Goal: Task Accomplishment & Management: Manage account settings

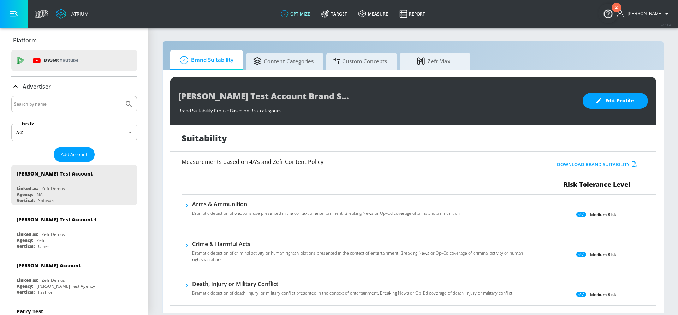
click at [82, 103] on input "Search by name" at bounding box center [67, 104] width 107 height 9
type input "[GEOGRAPHIC_DATA]"
click at [121, 96] on button "Submit Search" at bounding box center [129, 104] width 16 height 16
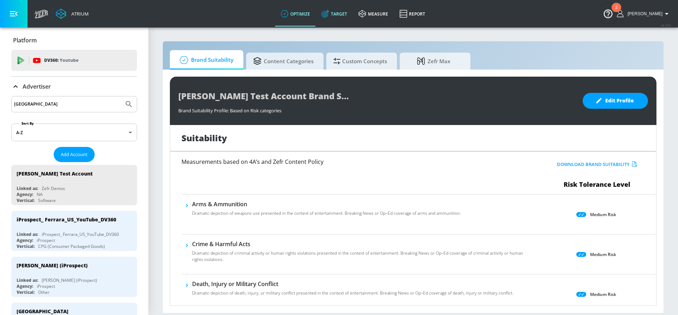
click at [348, 4] on link "Target" at bounding box center [334, 13] width 37 height 25
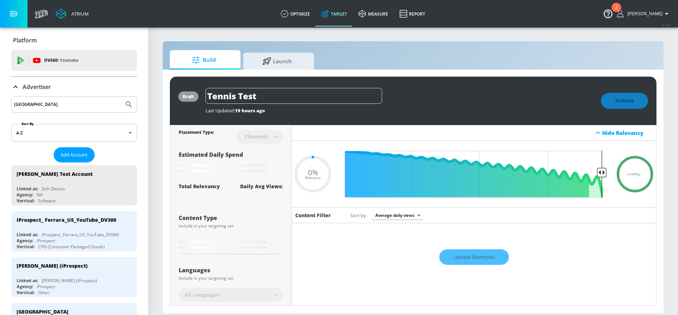
click at [55, 101] on input "[GEOGRAPHIC_DATA]" at bounding box center [67, 104] width 107 height 9
type input "0.22"
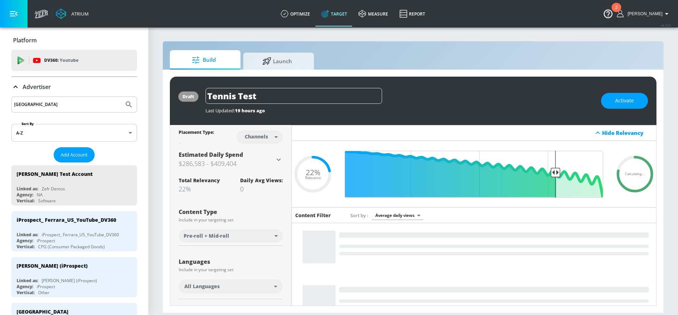
click at [121, 97] on button "Submit Search" at bounding box center [129, 105] width 16 height 16
click at [36, 266] on div "[PERSON_NAME] (iProspect)" at bounding box center [52, 266] width 71 height 7
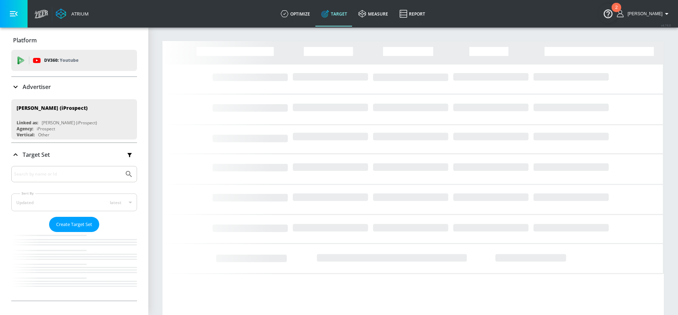
click at [52, 176] on div "Target Set Sort By Updated latest updated-latest ​ Create Target Set Loading..." at bounding box center [74, 222] width 126 height 158
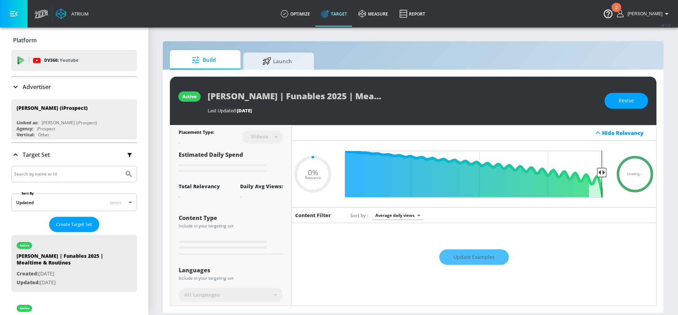
type input "0.05"
click at [54, 170] on input "Search by name or Id" at bounding box center [67, 174] width 107 height 9
type input "laffy"
click at [121, 166] on button "Submit Search" at bounding box center [129, 174] width 16 height 16
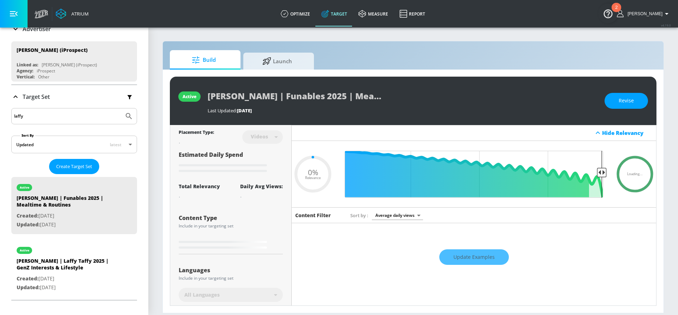
scroll to position [108, 0]
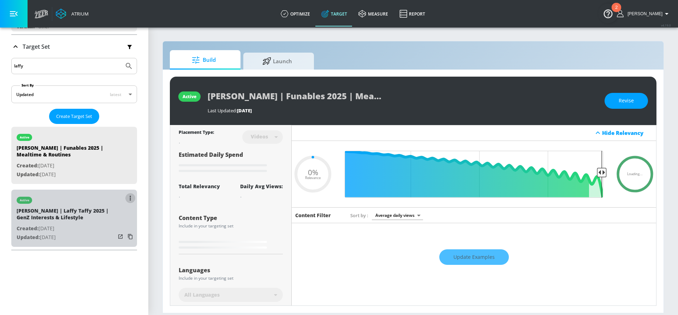
click at [131, 195] on button "list of Target Set" at bounding box center [130, 198] width 10 height 10
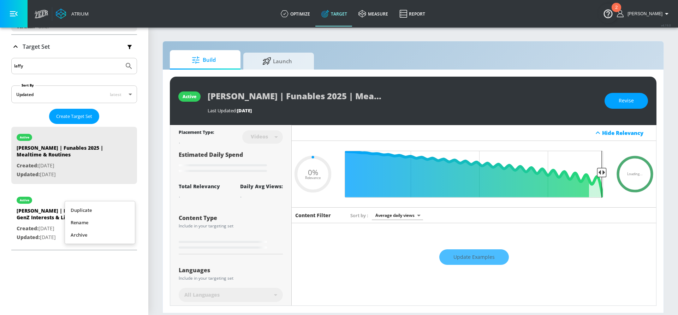
click at [106, 210] on li "Duplicate" at bounding box center [100, 210] width 70 height 12
type input "0.05"
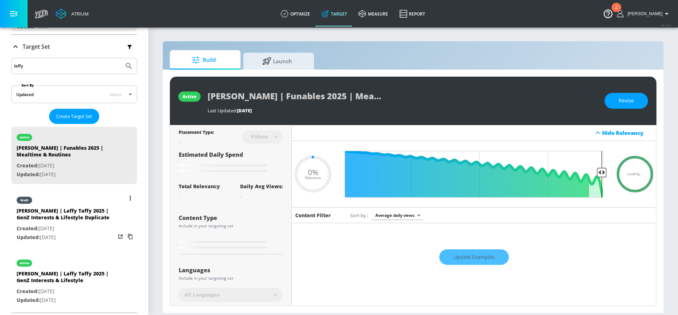
click at [77, 214] on div "[PERSON_NAME] | Laffy Taffy 2025 | GenZ Interests & Lifestyle Duplicate" at bounding box center [66, 215] width 99 height 17
type input "[PERSON_NAME] | Laffy Taffy 2025 | GenZ Interests & Lifestyle Duplicate"
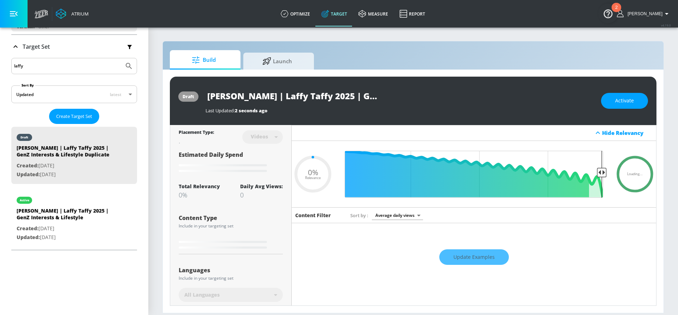
click at [343, 93] on input "[PERSON_NAME] | Laffy Taffy 2025 | GenZ Interests & Lifestyle Duplicate" at bounding box center [294, 96] width 177 height 16
drag, startPoint x: 348, startPoint y: 95, endPoint x: 368, endPoint y: 95, distance: 20.1
click at [368, 95] on input "[PERSON_NAME] | Laffy Taffy 2025 | GenZ Interests & Lifestyle Duplicate" at bounding box center [294, 96] width 177 height 16
type input "0.5"
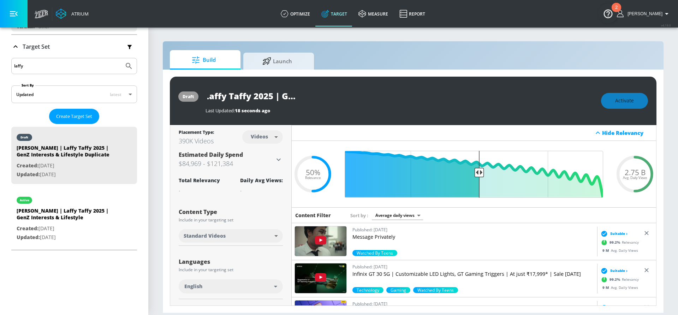
scroll to position [0, 103]
drag, startPoint x: 351, startPoint y: 95, endPoint x: 287, endPoint y: 95, distance: 63.6
click at [287, 95] on input "[PERSON_NAME] | Laffy Taffy 2025 | GenZ Interests & Lifestyle Duplicate" at bounding box center [294, 96] width 177 height 16
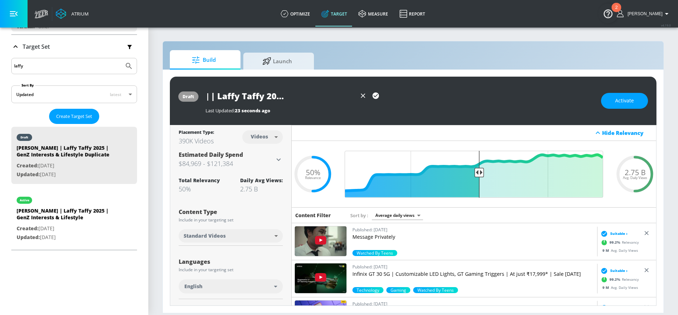
click at [239, 96] on input "[PERSON_NAME] | Laffy Taffy 2025 | GenZ Trends & Lifestyle Duplicate" at bounding box center [281, 96] width 151 height 16
click at [327, 90] on input "[PERSON_NAME] | Laffy Taffy 2H'25 | GenZ Trends & Lifestyle Duplicate" at bounding box center [281, 96] width 151 height 16
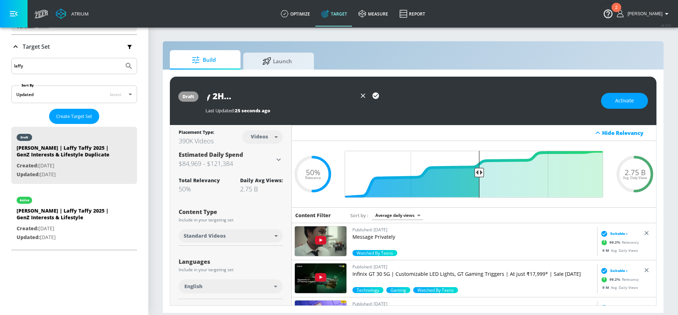
drag, startPoint x: 330, startPoint y: 95, endPoint x: 374, endPoint y: 94, distance: 43.5
click at [374, 94] on div "[PERSON_NAME] | Laffy Taffy 2H'25 | GenZ Trends & Lifestyle Duplicate" at bounding box center [294, 96] width 177 height 16
click at [323, 94] on input "[PERSON_NAME] | Laffy Taffy 2H'25 | GenZ Trends & Lifestyle Duplicate" at bounding box center [281, 96] width 151 height 16
click at [317, 95] on input "[PERSON_NAME] | Laffy Taffy 2H'25 | GenZ Trends & Lifestyle Duplicate" at bounding box center [281, 96] width 151 height 16
drag, startPoint x: 314, startPoint y: 95, endPoint x: 380, endPoint y: 95, distance: 65.7
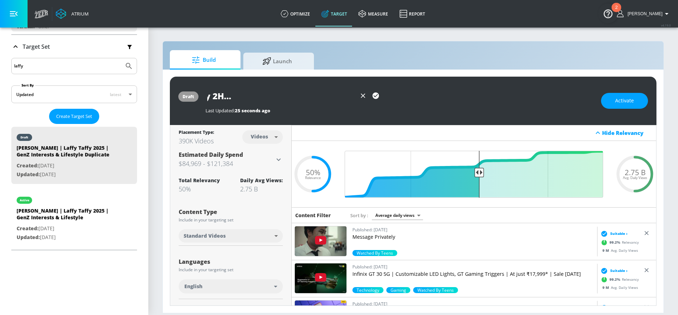
click at [381, 96] on div "[PERSON_NAME] | Laffy Taffy 2H'25 | GenZ Trends & Lifestyle Duplicate" at bounding box center [294, 96] width 177 height 16
type input "[PERSON_NAME] | Laffy Taffy 2H'25 | GenZ Trends & Lifestyle (F2)"
click at [375, 96] on icon "button" at bounding box center [376, 96] width 6 height 6
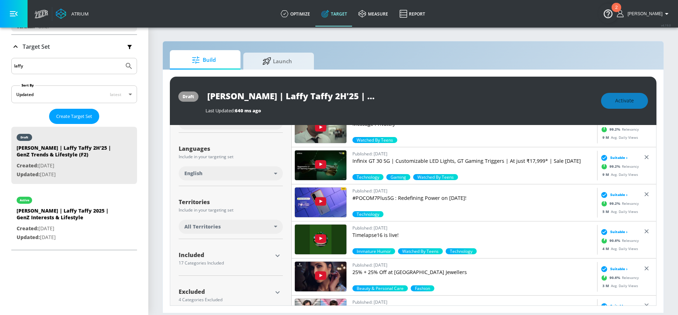
scroll to position [125, 0]
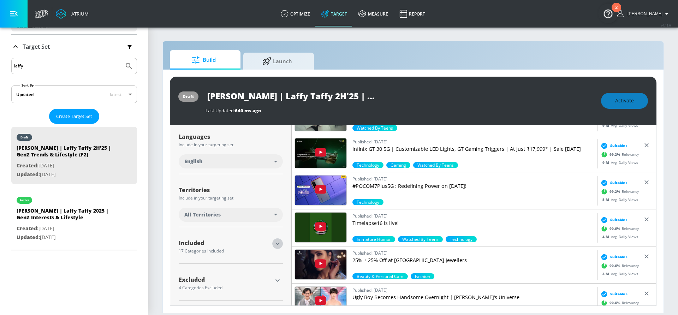
click at [276, 243] on icon "button" at bounding box center [278, 244] width 4 height 2
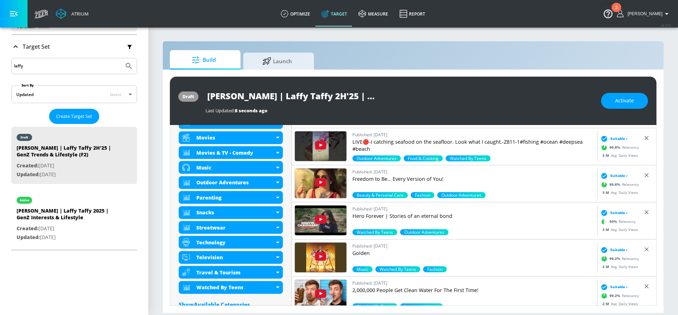
scroll to position [406, 0]
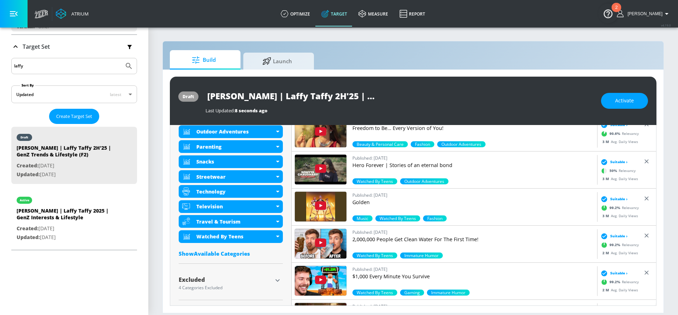
click at [200, 253] on div "Show Available Categories" at bounding box center [231, 253] width 104 height 7
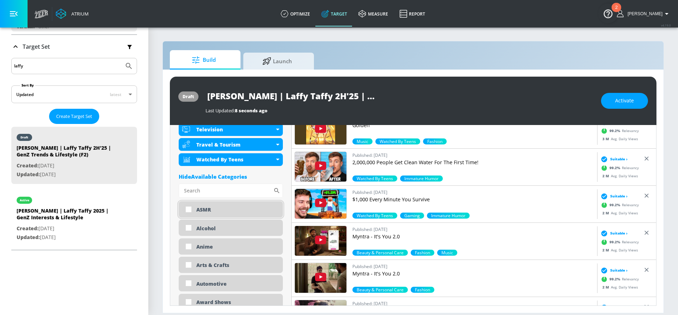
click at [187, 210] on input "checkbox" at bounding box center [188, 209] width 13 height 13
checkbox input "true"
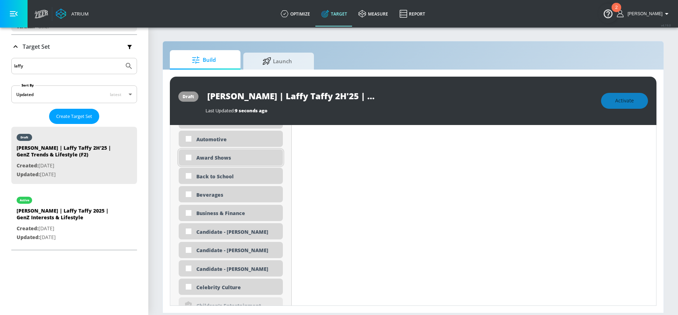
scroll to position [618, 0]
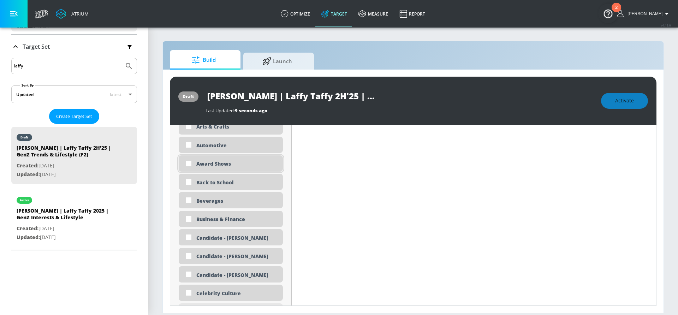
click at [188, 162] on input "checkbox" at bounding box center [188, 163] width 13 height 13
checkbox input "true"
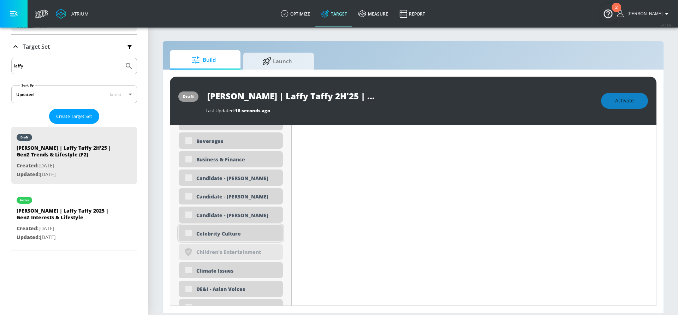
scroll to position [674, 0]
click at [188, 234] on input "checkbox" at bounding box center [188, 233] width 13 height 13
checkbox input "true"
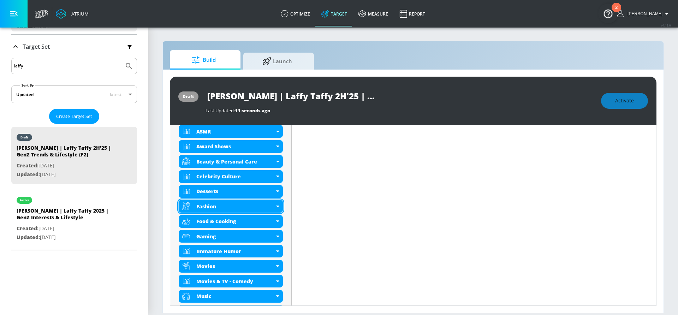
scroll to position [278, 0]
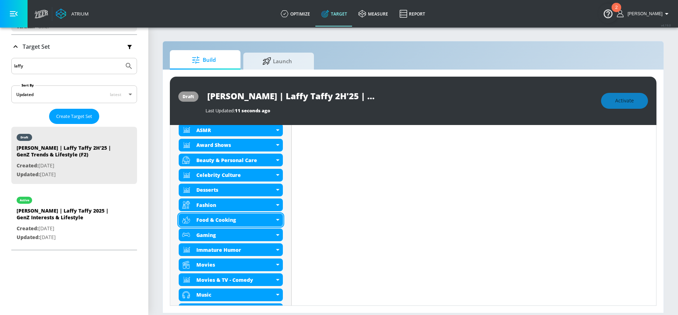
click at [276, 219] on icon at bounding box center [277, 220] width 3 height 2
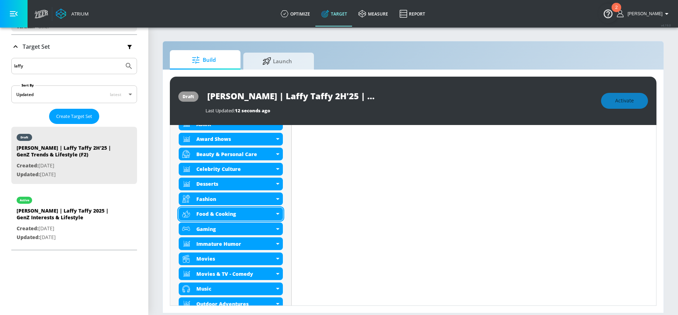
scroll to position [273, 0]
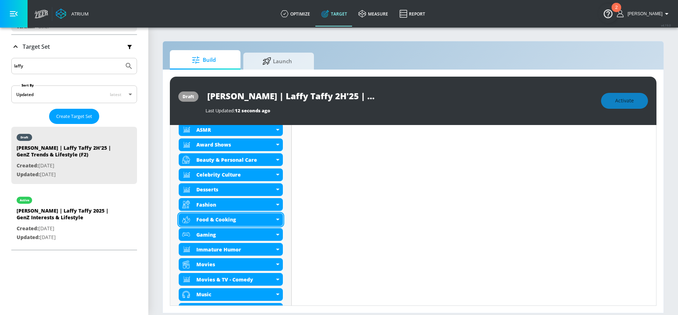
click at [278, 219] on icon at bounding box center [277, 220] width 3 height 2
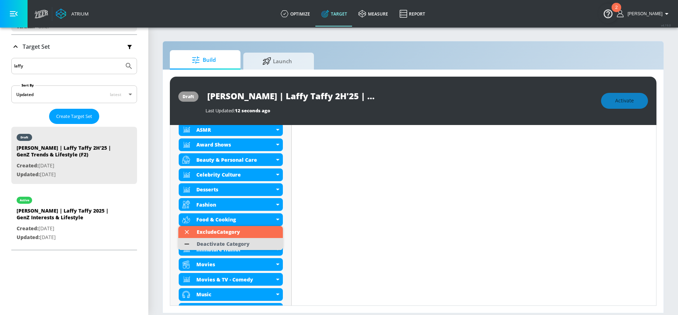
click at [253, 246] on li "Deactivate Category" at bounding box center [230, 244] width 105 height 12
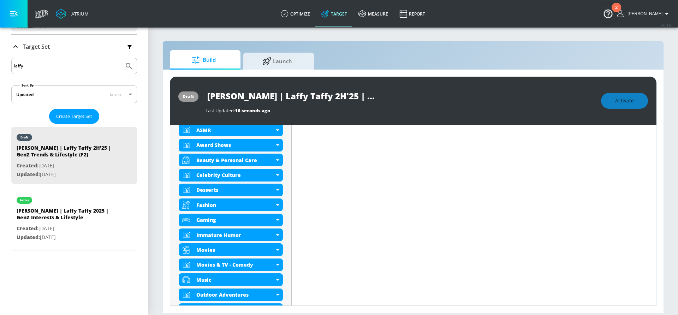
scroll to position [295, 0]
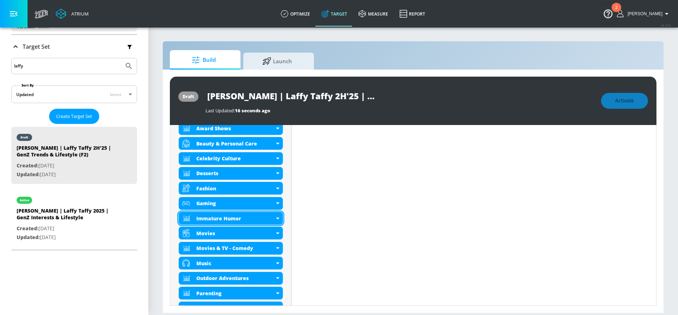
click at [277, 218] on icon at bounding box center [277, 219] width 3 height 2
click at [279, 218] on div "Immature Humor" at bounding box center [231, 218] width 104 height 13
click at [278, 219] on div "Immature Humor" at bounding box center [231, 218] width 104 height 13
click at [278, 215] on div "Immature Humor" at bounding box center [231, 218] width 104 height 13
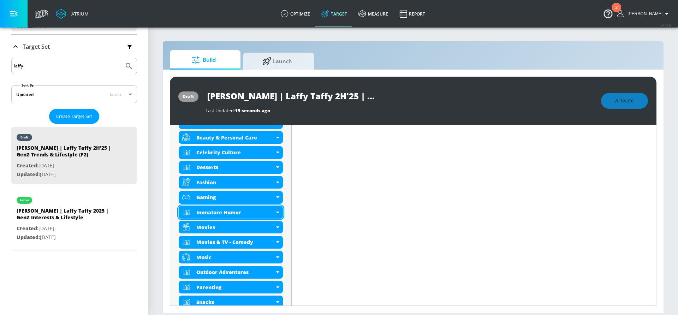
scroll to position [289, 0]
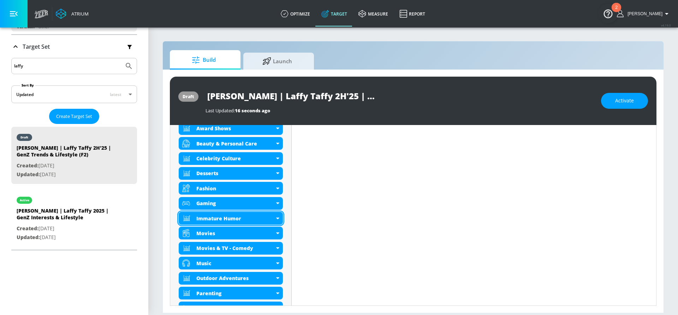
click at [277, 218] on icon at bounding box center [277, 219] width 3 height 2
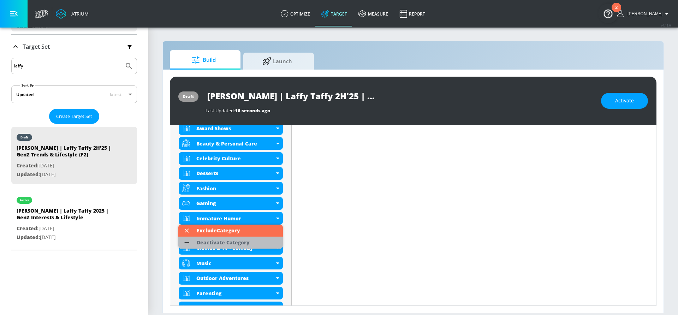
click at [242, 243] on div "Deactivate Category" at bounding box center [223, 242] width 53 height 5
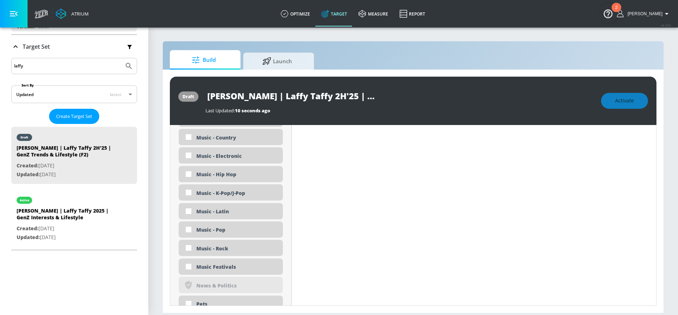
scroll to position [1539, 0]
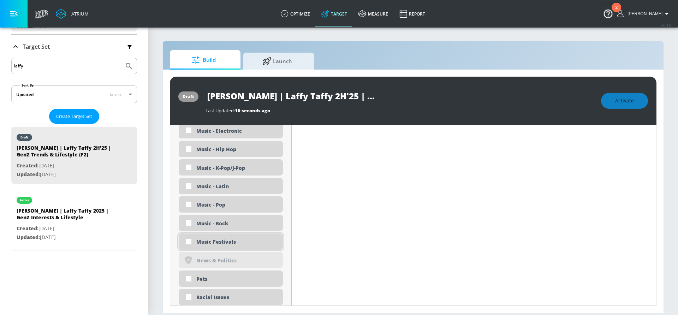
click at [190, 242] on input "checkbox" at bounding box center [188, 241] width 13 height 13
checkbox input "true"
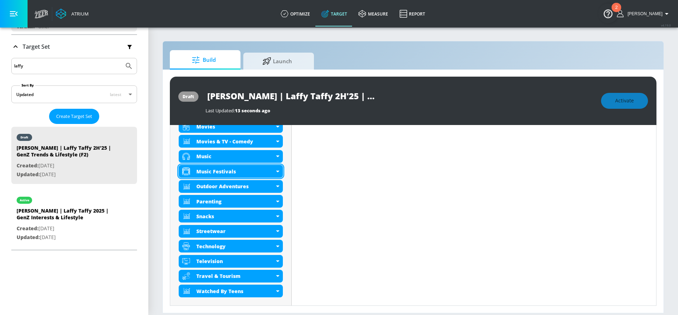
scroll to position [391, 0]
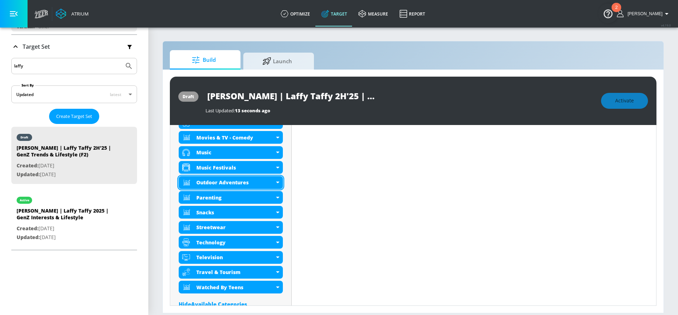
click at [278, 182] on icon at bounding box center [277, 183] width 3 height 2
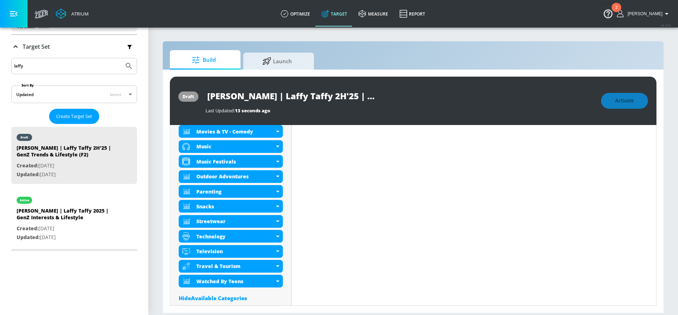
scroll to position [385, 0]
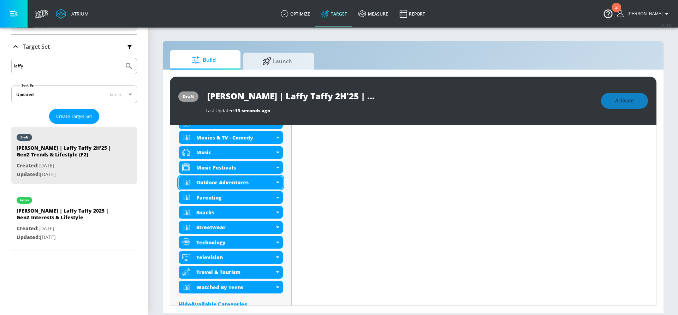
click at [279, 182] on div "Outdoor Adventures" at bounding box center [231, 182] width 104 height 13
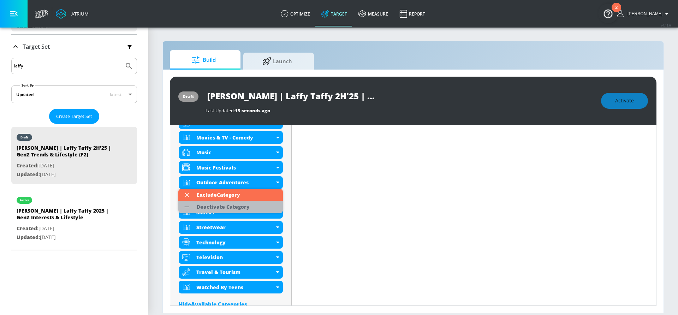
click at [270, 208] on li "Deactivate Category" at bounding box center [230, 207] width 105 height 12
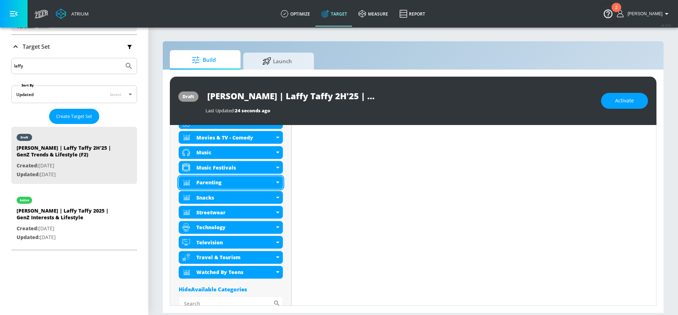
click at [279, 183] on div "Parenting" at bounding box center [231, 182] width 104 height 13
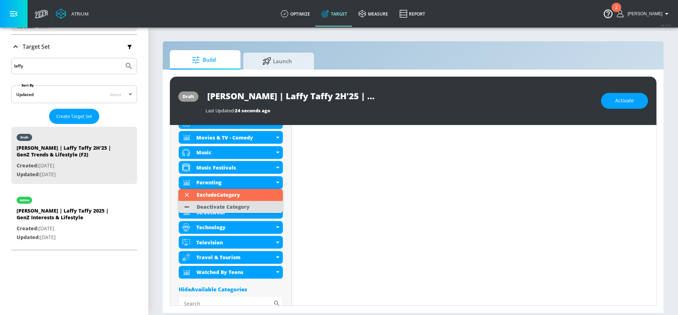
click at [242, 207] on div "Deactivate Category" at bounding box center [223, 207] width 53 height 5
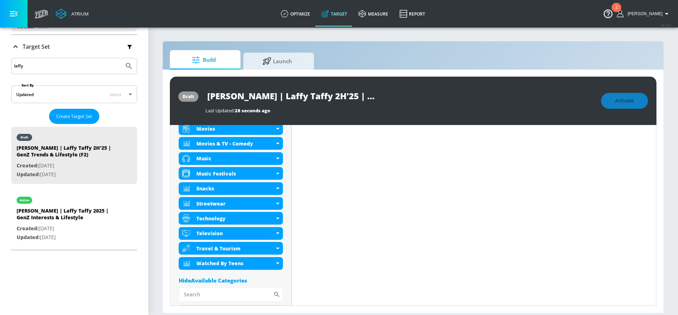
scroll to position [391, 0]
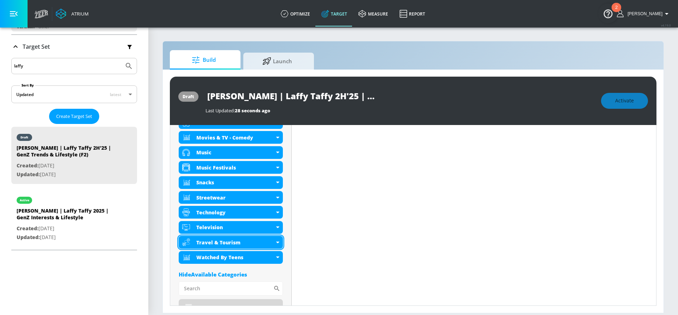
click at [277, 242] on icon at bounding box center [277, 243] width 3 height 2
click at [278, 242] on icon at bounding box center [277, 243] width 3 height 2
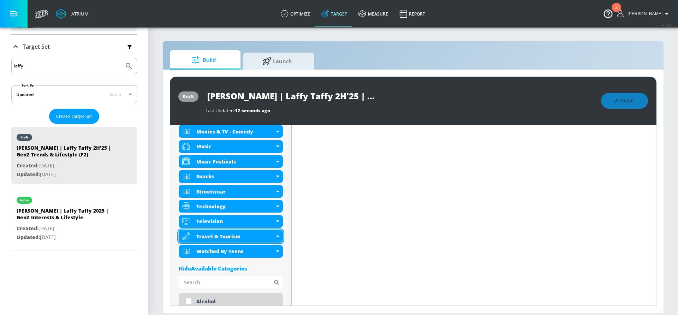
scroll to position [385, 0]
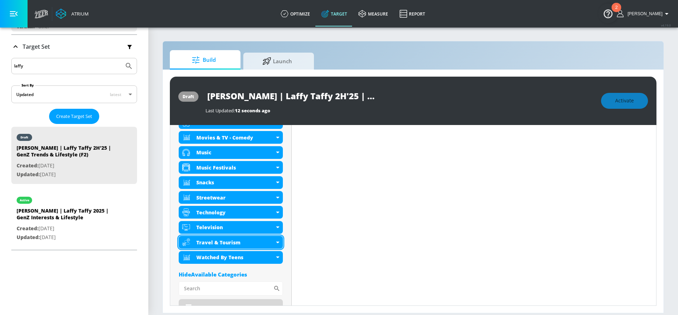
click at [277, 240] on div "Travel & Tourism" at bounding box center [231, 242] width 104 height 13
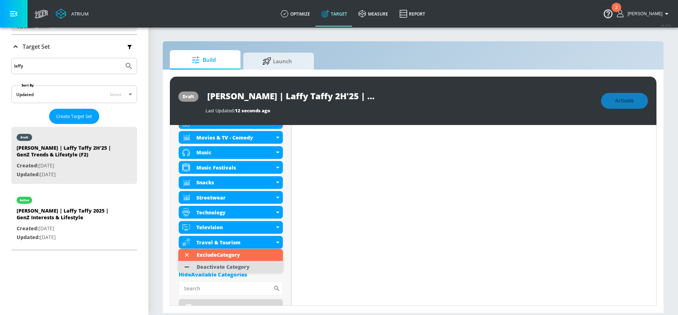
click at [259, 269] on li "Deactivate Category" at bounding box center [230, 267] width 105 height 12
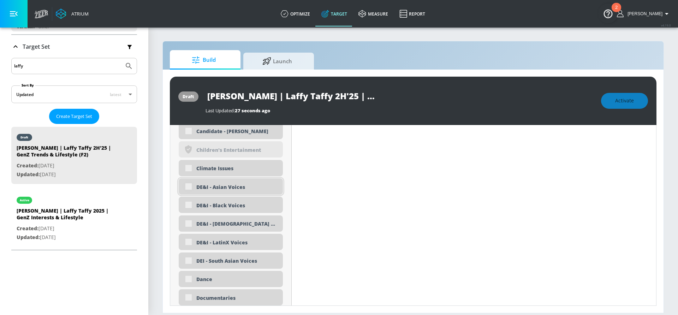
scroll to position [713, 0]
click at [185, 187] on input "checkbox" at bounding box center [188, 186] width 13 height 13
checkbox input "true"
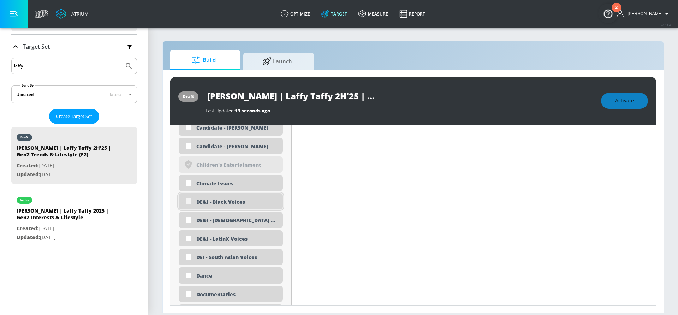
click at [188, 200] on input "checkbox" at bounding box center [188, 201] width 13 height 13
checkbox input "true"
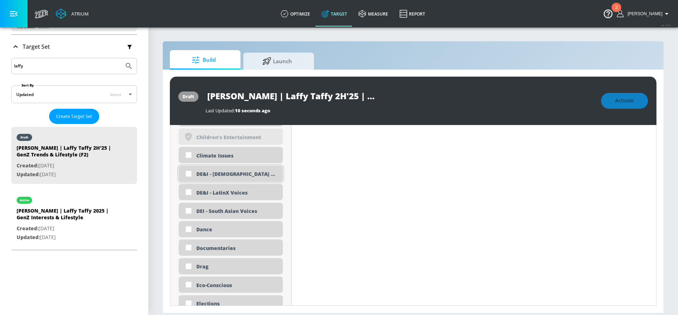
scroll to position [749, 0]
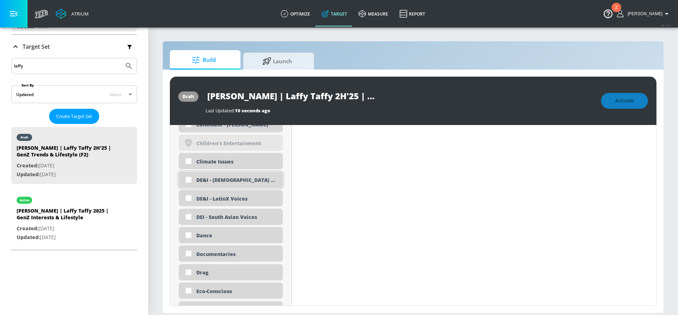
click at [189, 176] on input "checkbox" at bounding box center [188, 179] width 13 height 13
checkbox input "true"
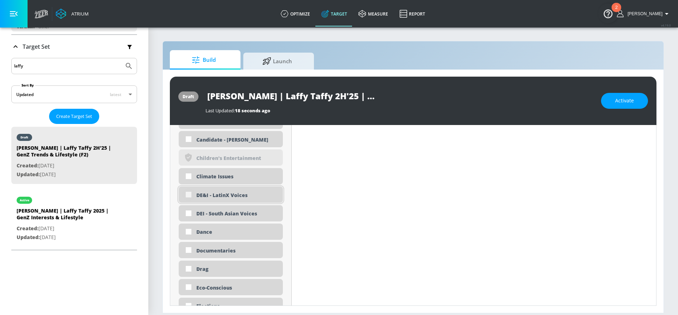
click at [189, 193] on input "checkbox" at bounding box center [188, 194] width 13 height 13
checkbox input "true"
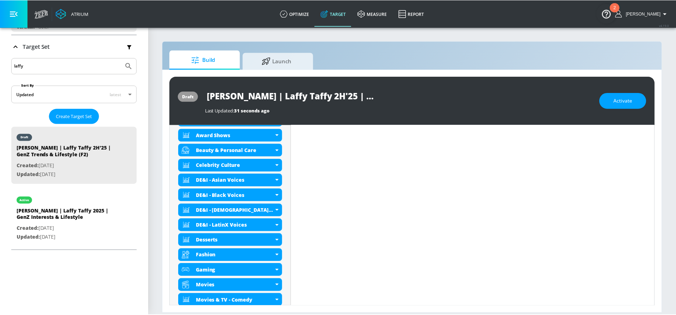
scroll to position [0, 0]
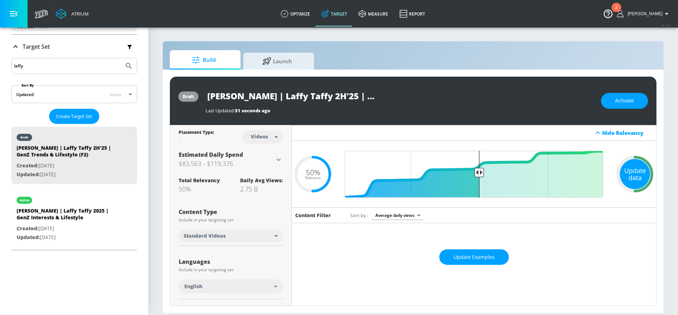
click at [632, 171] on div "Update data" at bounding box center [635, 174] width 30 height 30
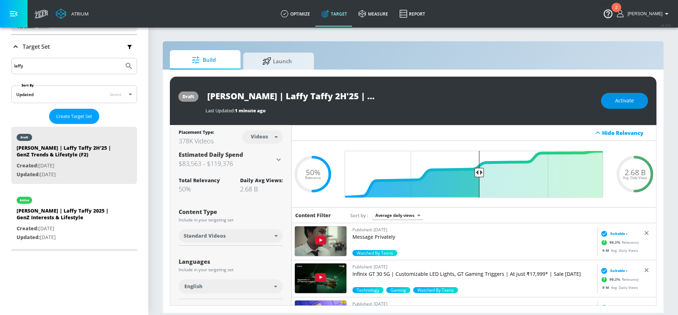
click at [611, 100] on button "Activate" at bounding box center [624, 101] width 47 height 16
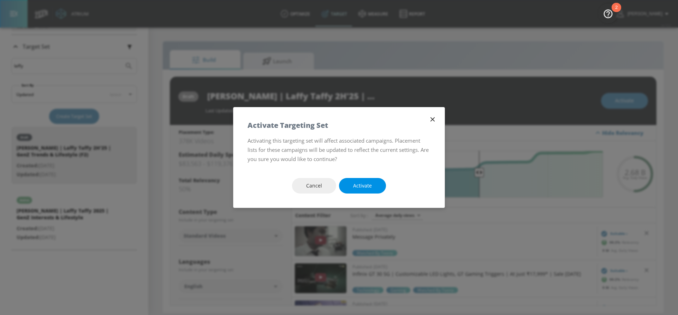
click at [362, 188] on span "Activate" at bounding box center [362, 186] width 19 height 9
